Goal: Task Accomplishment & Management: Complete application form

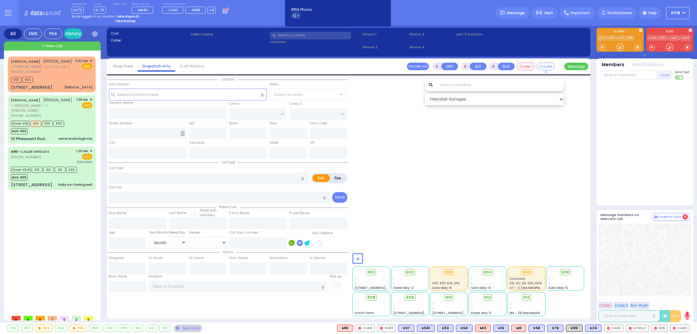
select select "Month"
select select "[DEMOGRAPHIC_DATA]"
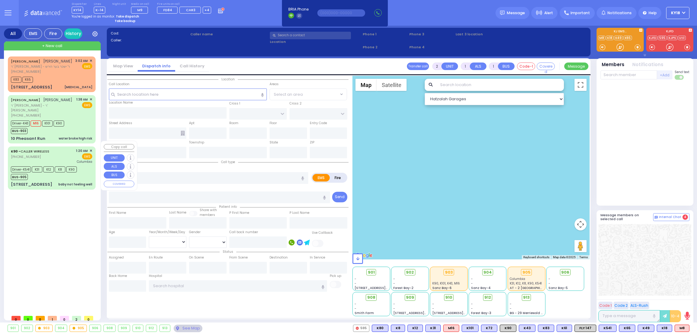
click at [84, 168] on div "Driver-K541 K31 K12 K8 K90 BUS-905" at bounding box center [51, 172] width 81 height 15
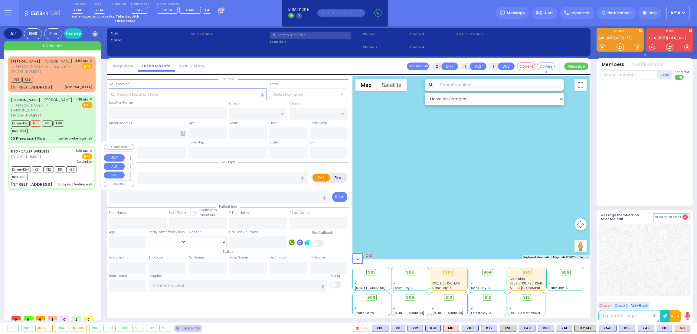
type input "6"
select select
type input "baby not feeling well"
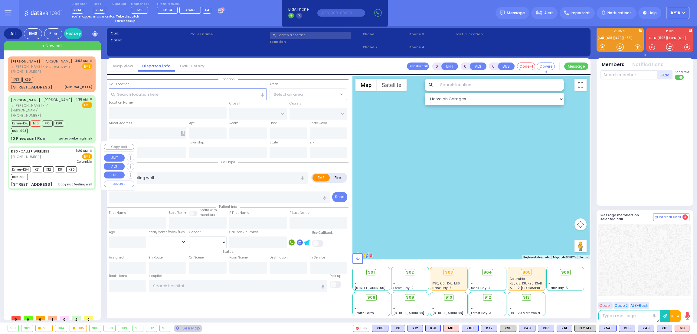
radio input "true"
type input "Rafel"
type input "Yabra"
type input "1"
select select "Month"
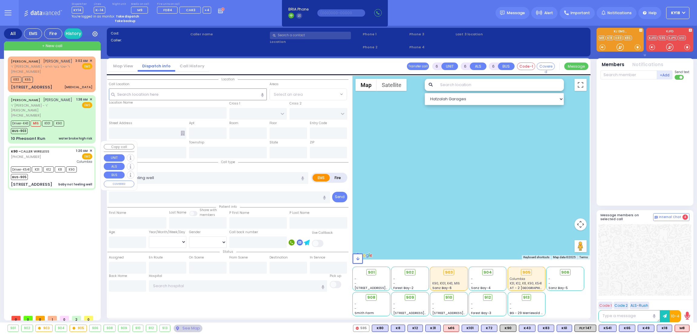
select select "[DEMOGRAPHIC_DATA]"
type input "01:20"
type input "01:22"
type input "01:25"
type input "01:35"
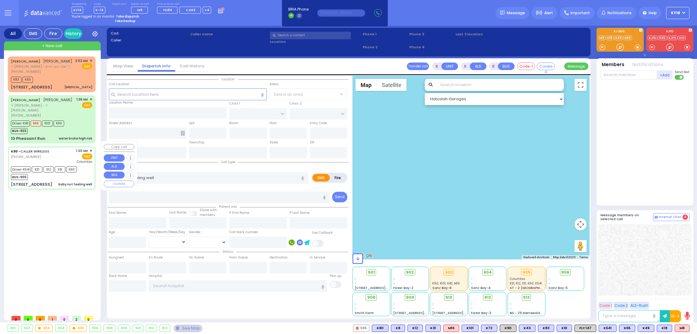
type input "02:25"
type input "02:35"
type input "New York Presbyterian Hospital- Columbia Campus"
type input "SEVEN SPRINGS MOUNTAIN RD"
type input "PAKSH PL"
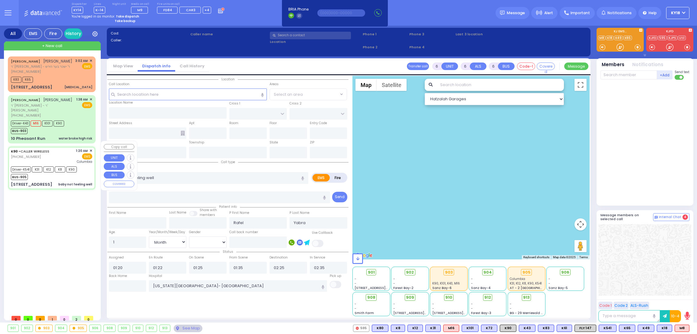
type input "1 Nicklesburg Road"
type input "102"
type input "Kiryas Joel"
type input "New York"
type input "10950"
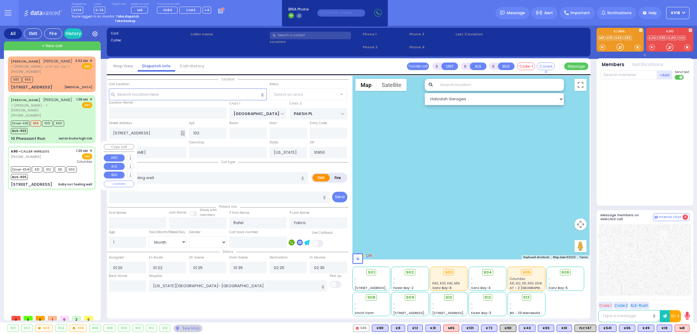
select select "Hatzalah Garages"
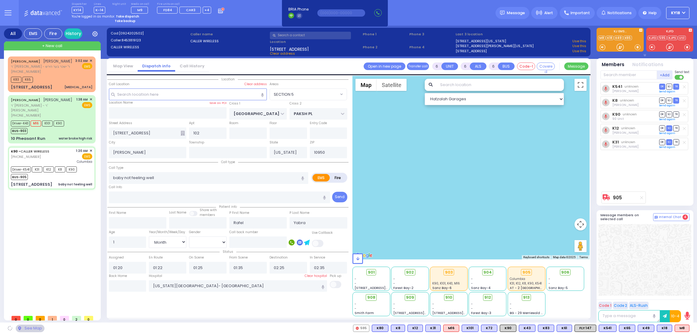
select select "SECTION 5"
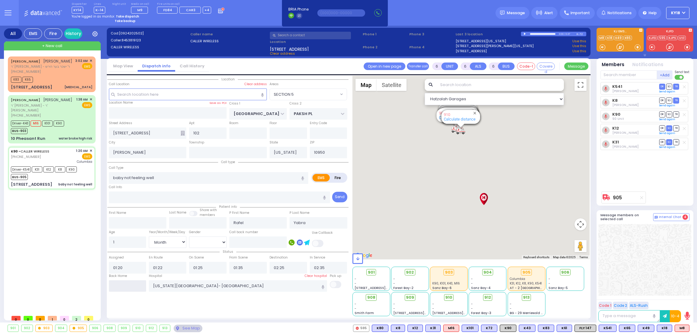
click at [133, 285] on input "text" at bounding box center [127, 286] width 37 height 11
type input "06:45"
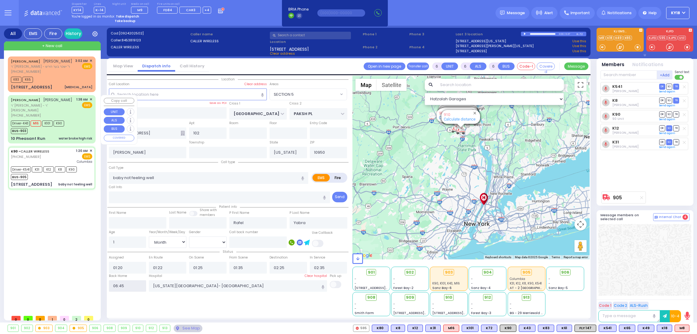
select select
radio input "true"
select select
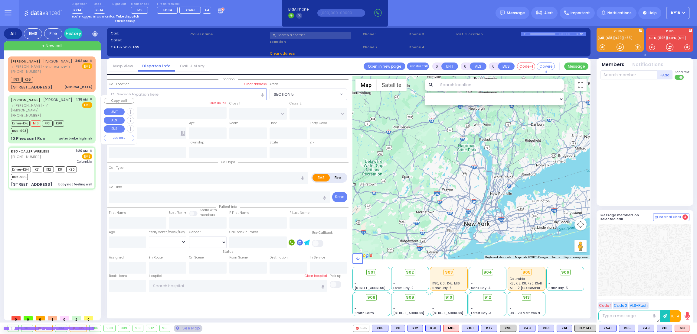
click at [51, 136] on div "10 Pheasant Run water broke high risk" at bounding box center [51, 139] width 81 height 6
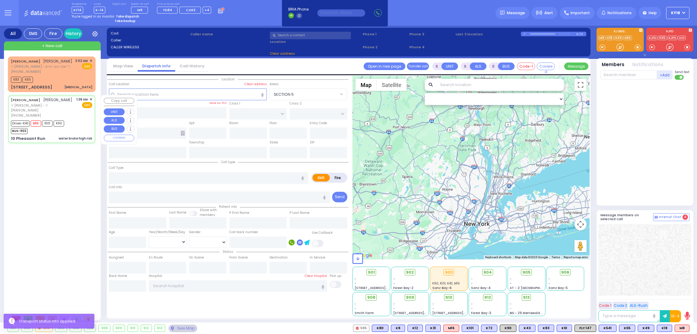
select select
type input "water broke high risk"
radio input "true"
type input "MOSHE"
type input "BREUER"
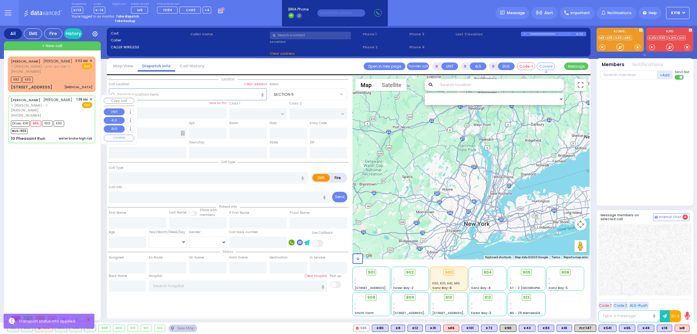
type input "Chaya"
type input "Breuer"
type input "36"
select select "Year"
select select "[DEMOGRAPHIC_DATA]"
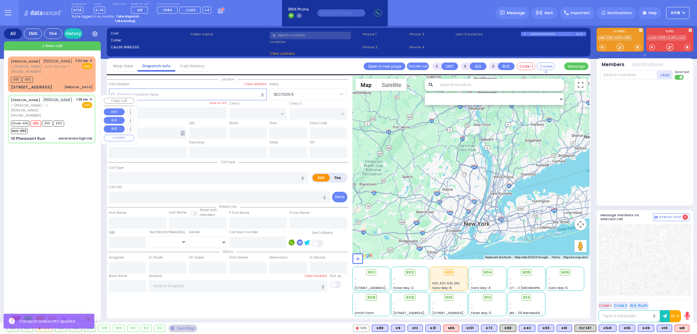
type input "01:38"
type input "01:41"
type input "01:50"
type input "02:00"
type input "02:45"
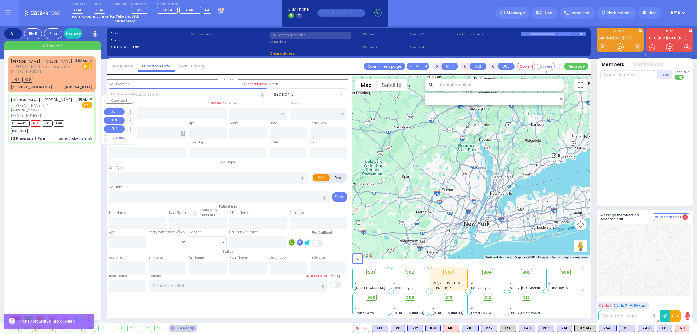
type input "02:59"
type input "New York Presbyterian Hospital- Columbia Campus 622, West 168th Street New York…"
select select "Hatzalah Garages"
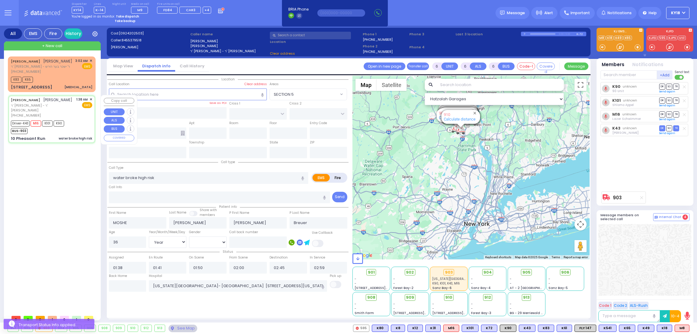
type input "SCHUNNEMUNK RD"
type input "OWENS DR"
type input "10 Pheasant Run"
type input "Woodbury"
type input "New York"
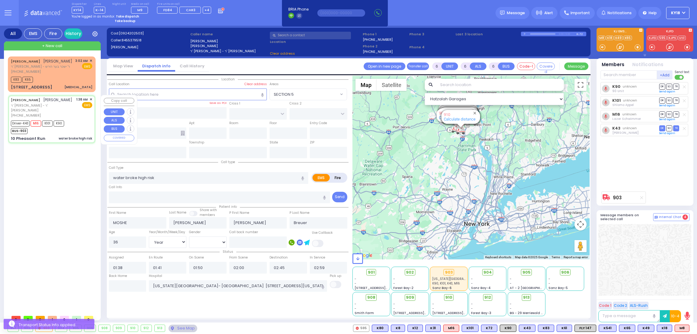
type input "10930"
select select "MONROE VILLAGE"
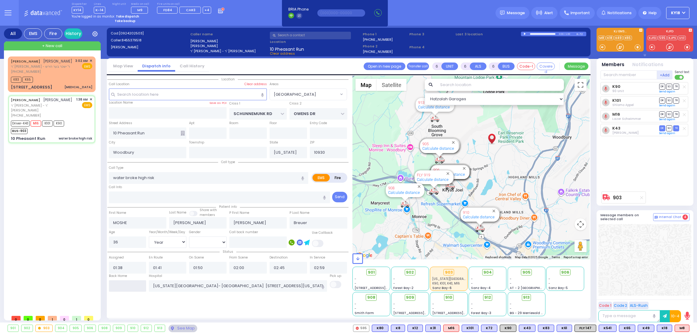
click at [125, 281] on input "text" at bounding box center [127, 286] width 37 height 11
type input "06:45"
select select
radio input "true"
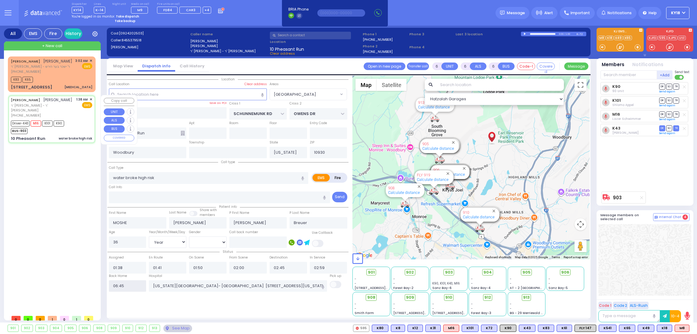
select select
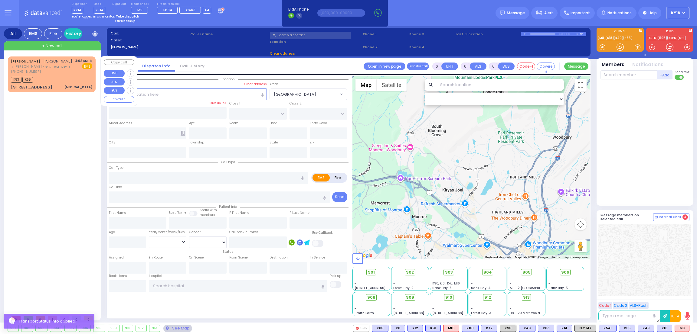
click at [61, 86] on div "4 STRELISK CT 202 nosebleed" at bounding box center [51, 87] width 81 height 6
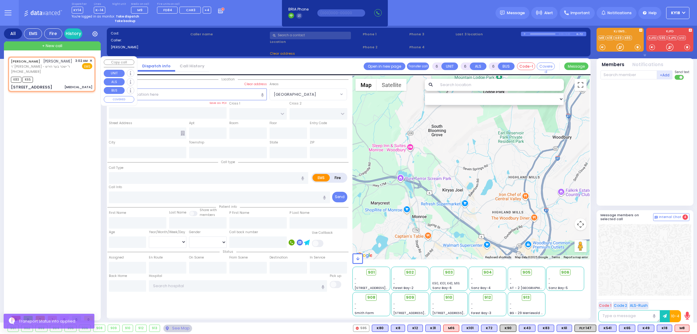
type input "2"
type input "1"
select select
type input "[MEDICAL_DATA]"
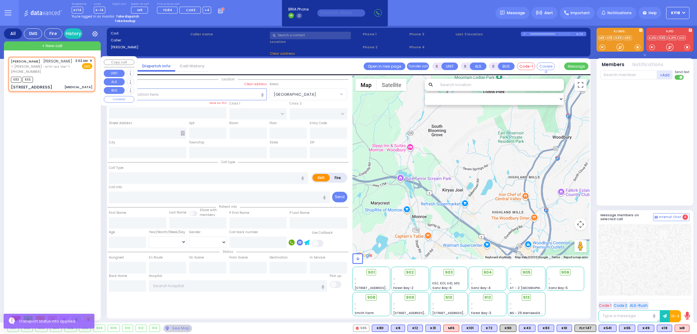
radio input "true"
type input "LEIB"
type input "GOLDBERGER"
select select
type input "03:02"
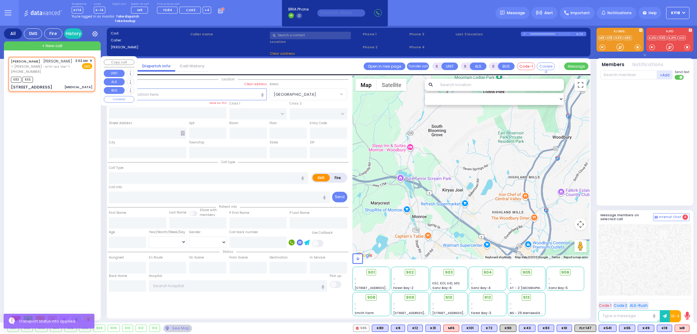
type input "03:10"
select select "Hatzalah Garages"
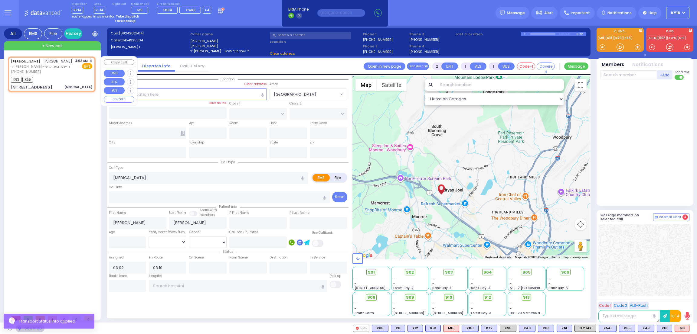
type input "FOREST RD"
type input "4 STRELISK CT"
type input "202"
type input "Monroe"
type input "New York"
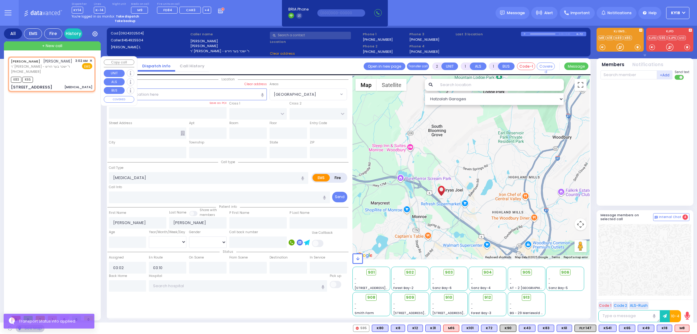
type input "10950"
select select "MONROE"
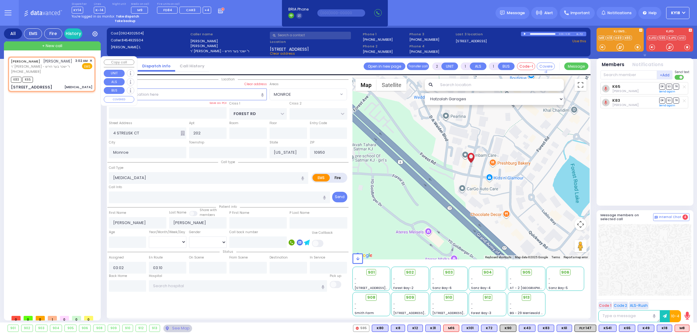
click at [92, 60] on span "✕" at bounding box center [90, 60] width 3 height 5
click at [89, 60] on span "✕" at bounding box center [90, 60] width 3 height 5
click at [91, 60] on span "✕" at bounding box center [90, 60] width 3 height 5
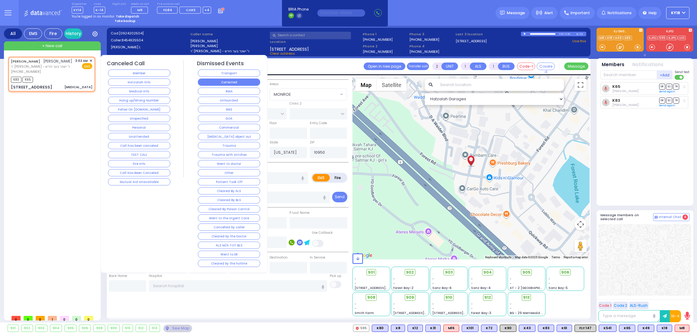
click at [236, 80] on button "Corrected" at bounding box center [229, 82] width 62 height 7
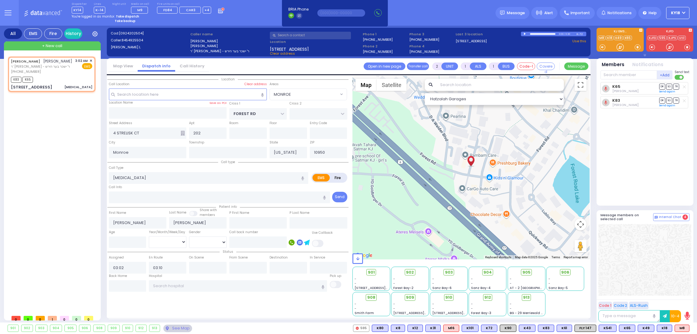
select select
radio input "true"
select select
